Goal: Find specific page/section

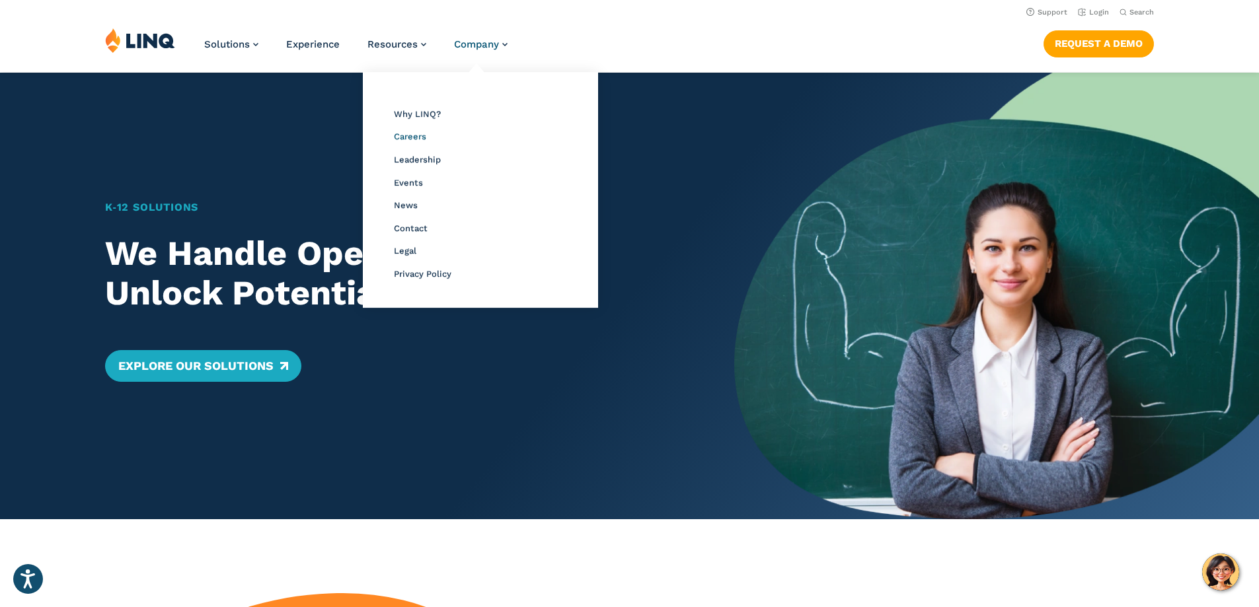
click at [406, 137] on span "Careers" at bounding box center [410, 136] width 32 height 10
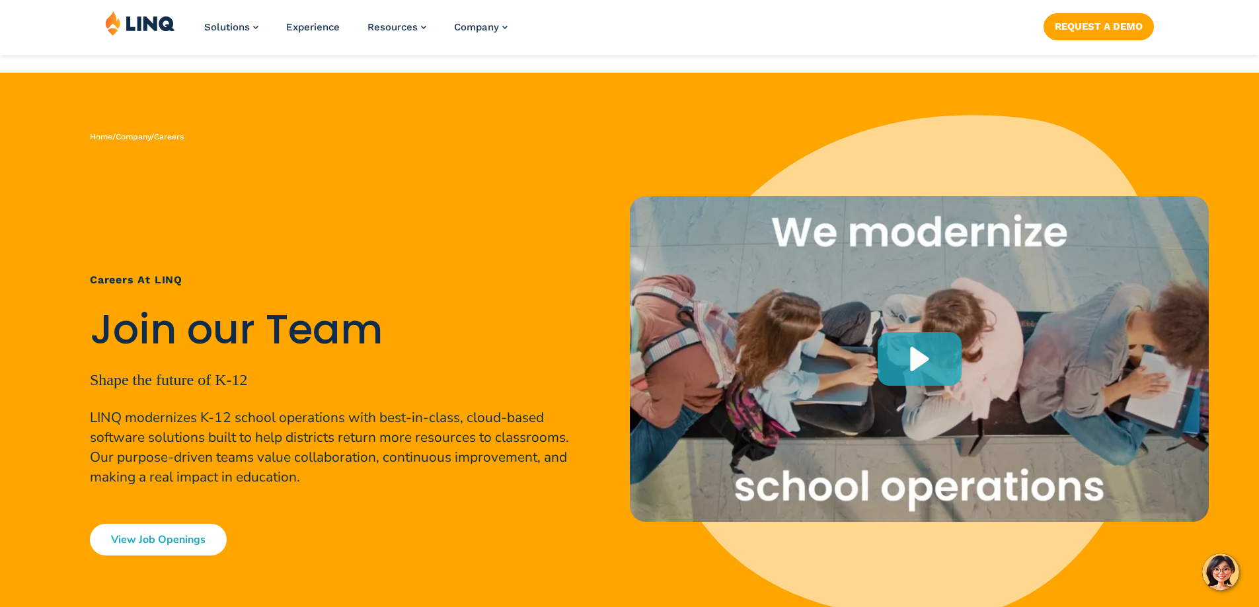
scroll to position [264, 0]
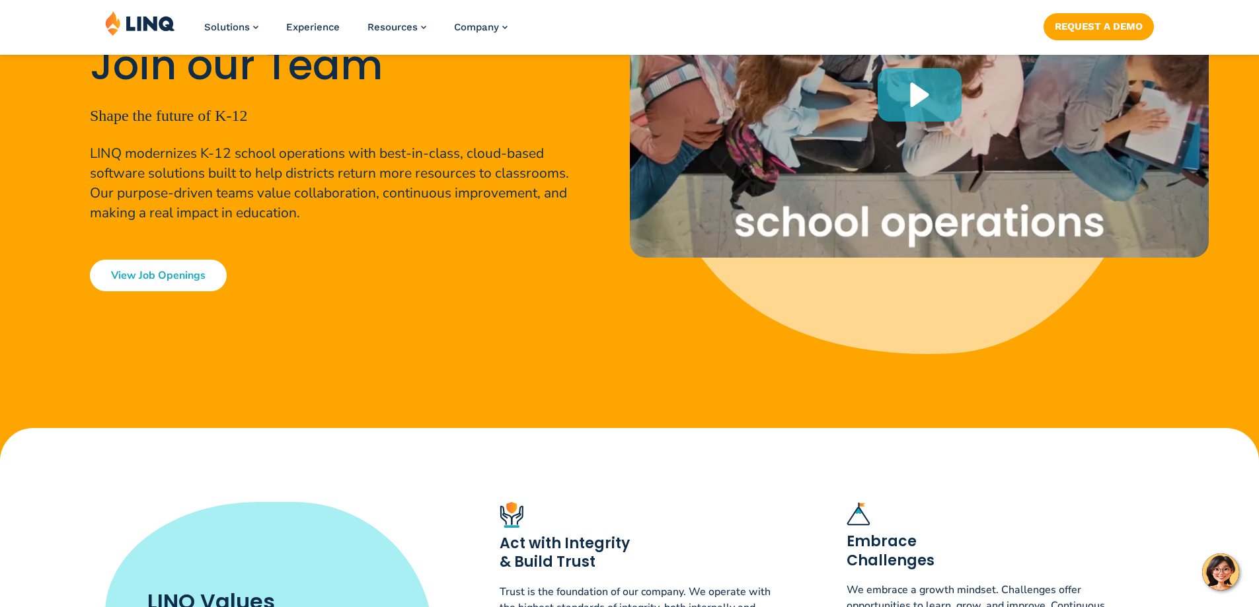
click at [207, 264] on link "View Job Openings" at bounding box center [158, 276] width 137 height 32
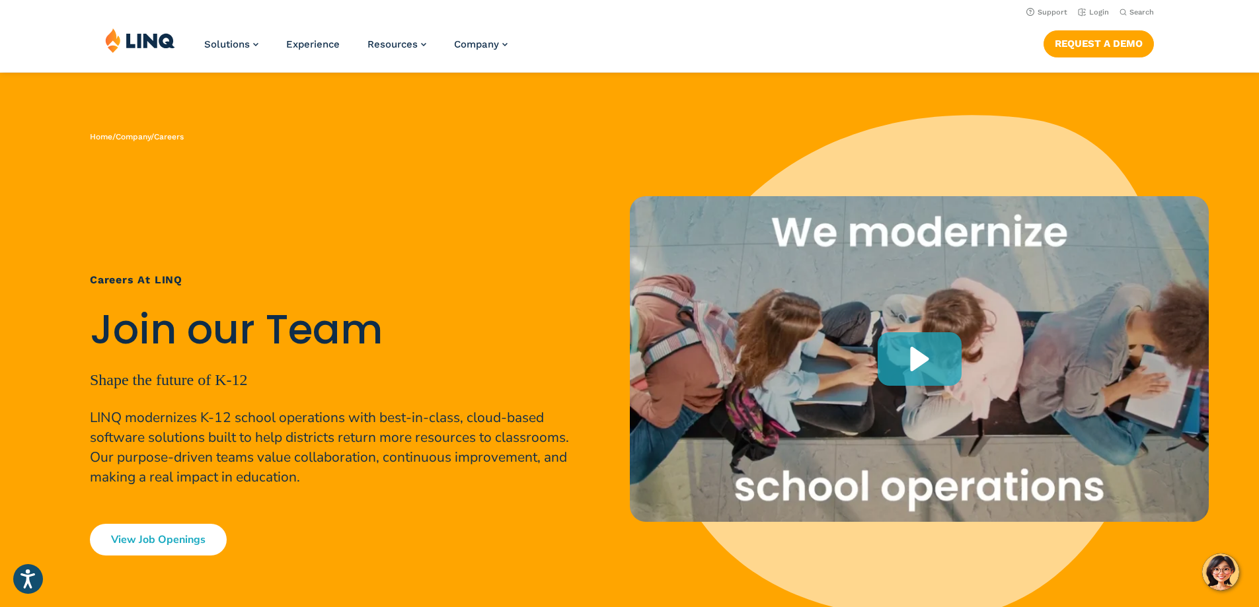
click at [133, 548] on link "View Job Openings" at bounding box center [158, 540] width 137 height 32
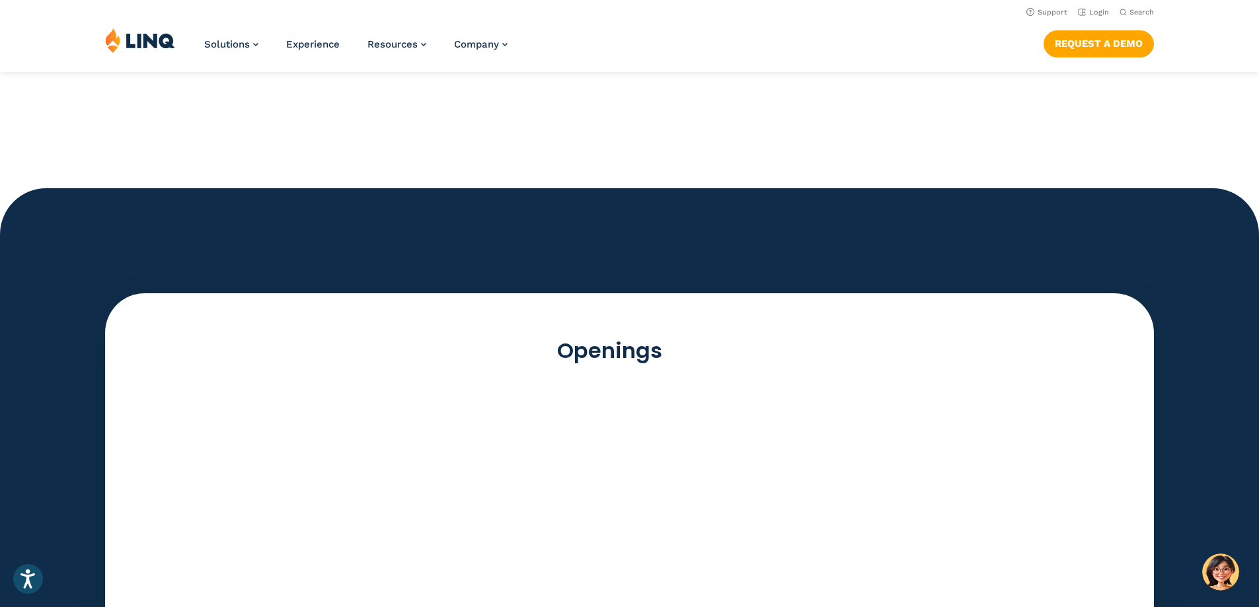
scroll to position [3376, 0]
